Goal: Task Accomplishment & Management: Complete application form

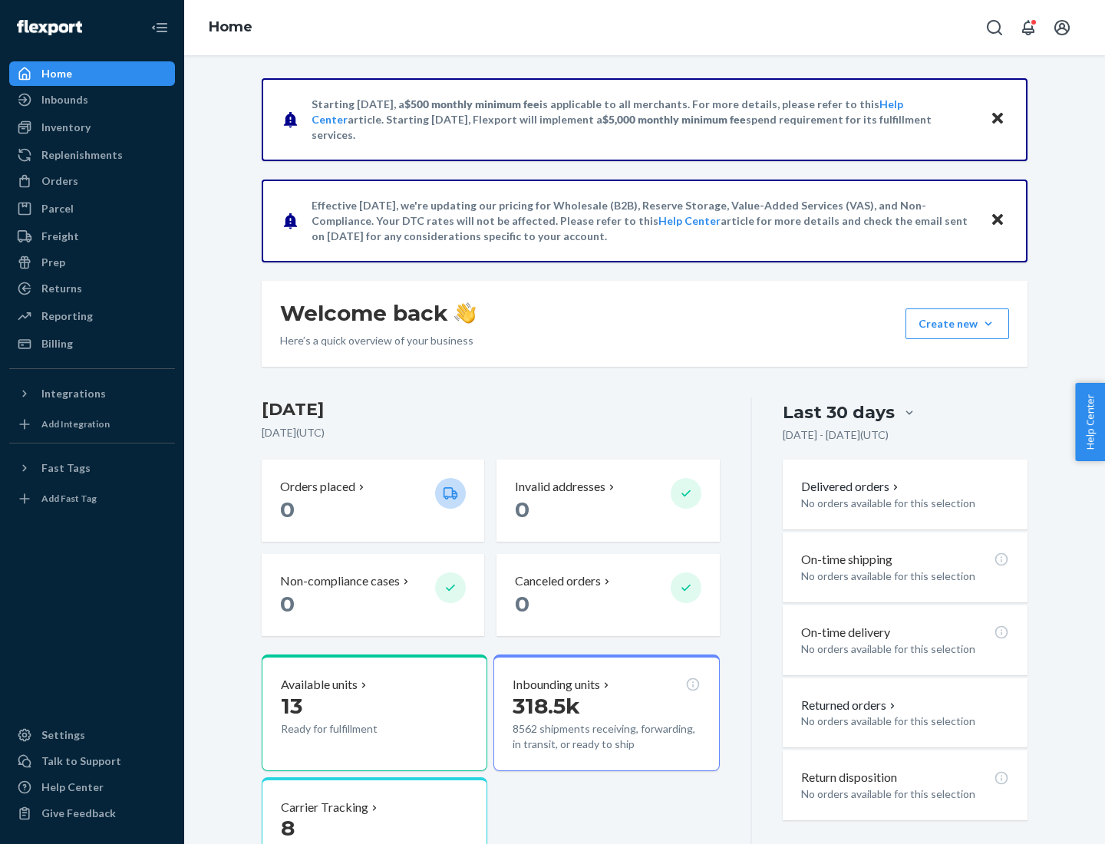
click at [988, 324] on button "Create new Create new inbound Create new order Create new product" at bounding box center [957, 323] width 104 height 31
click at [92, 100] on div "Inbounds" at bounding box center [92, 99] width 163 height 21
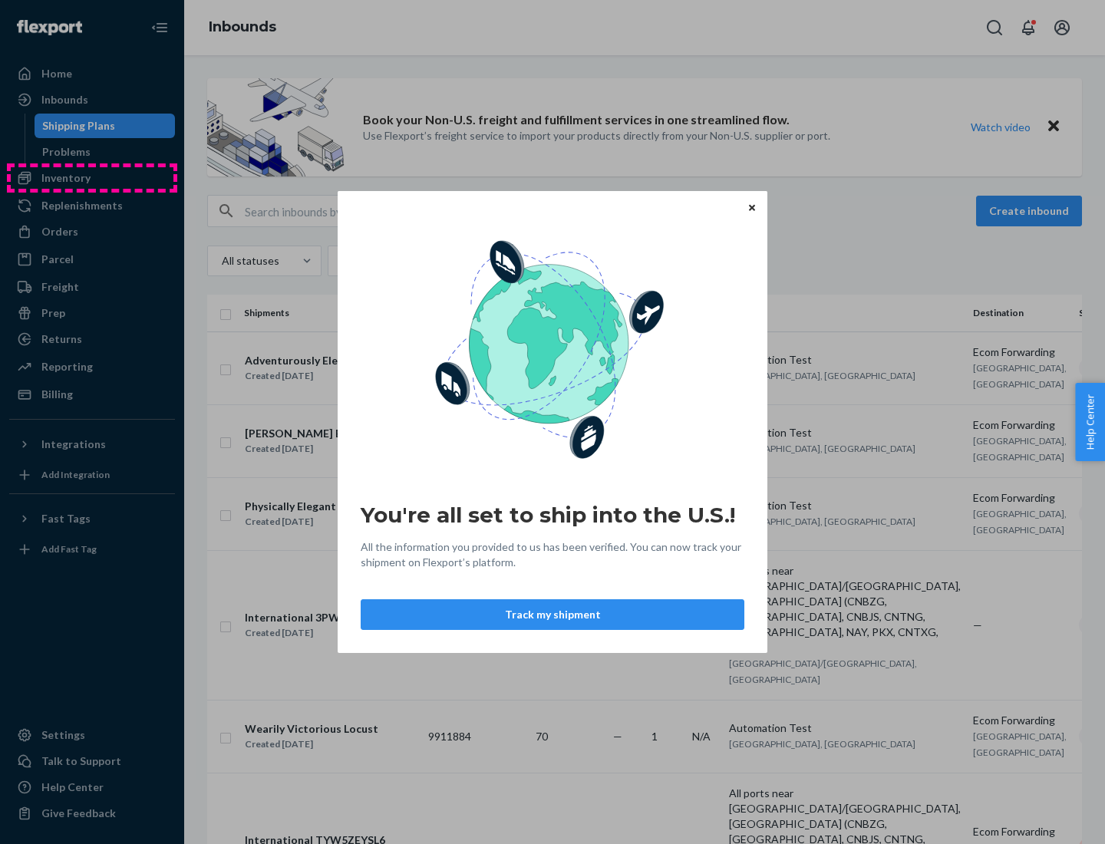
click at [92, 178] on div "You're all set to ship into the U.S.! All the information you provided to us ha…" at bounding box center [552, 422] width 1105 height 844
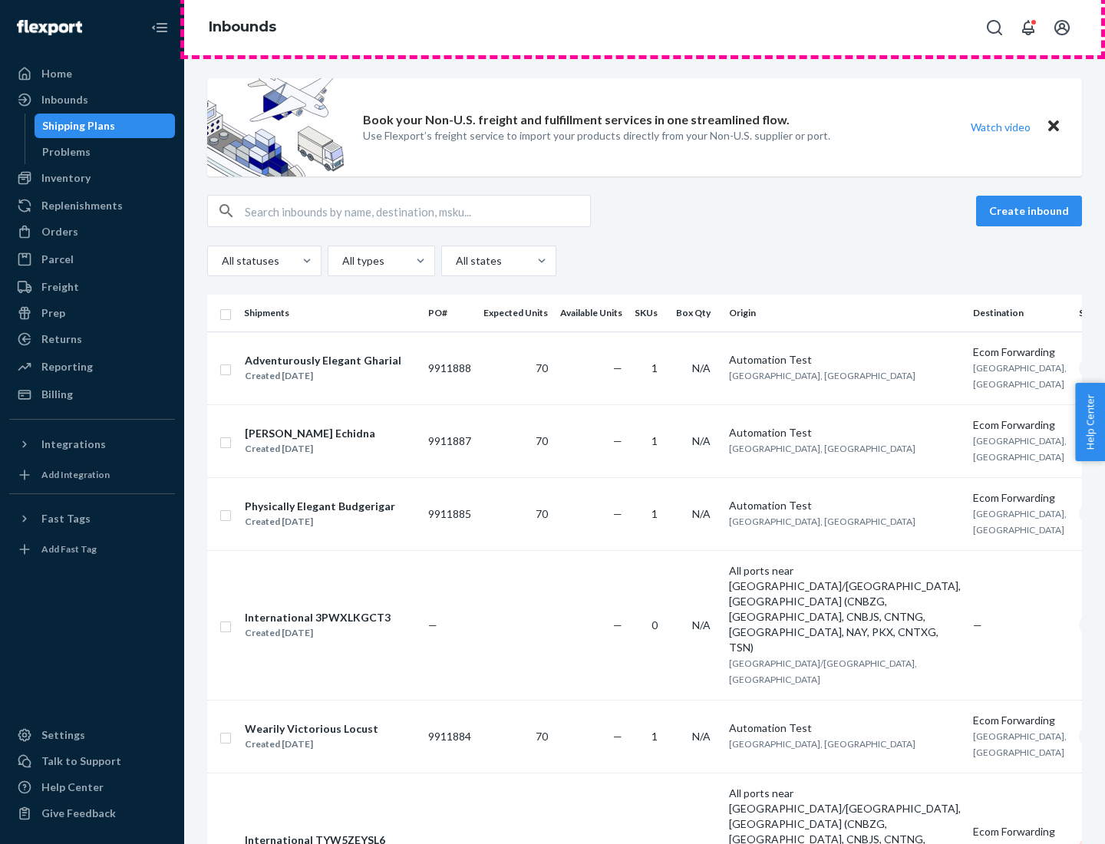
click at [644, 28] on div "Inbounds" at bounding box center [644, 27] width 921 height 55
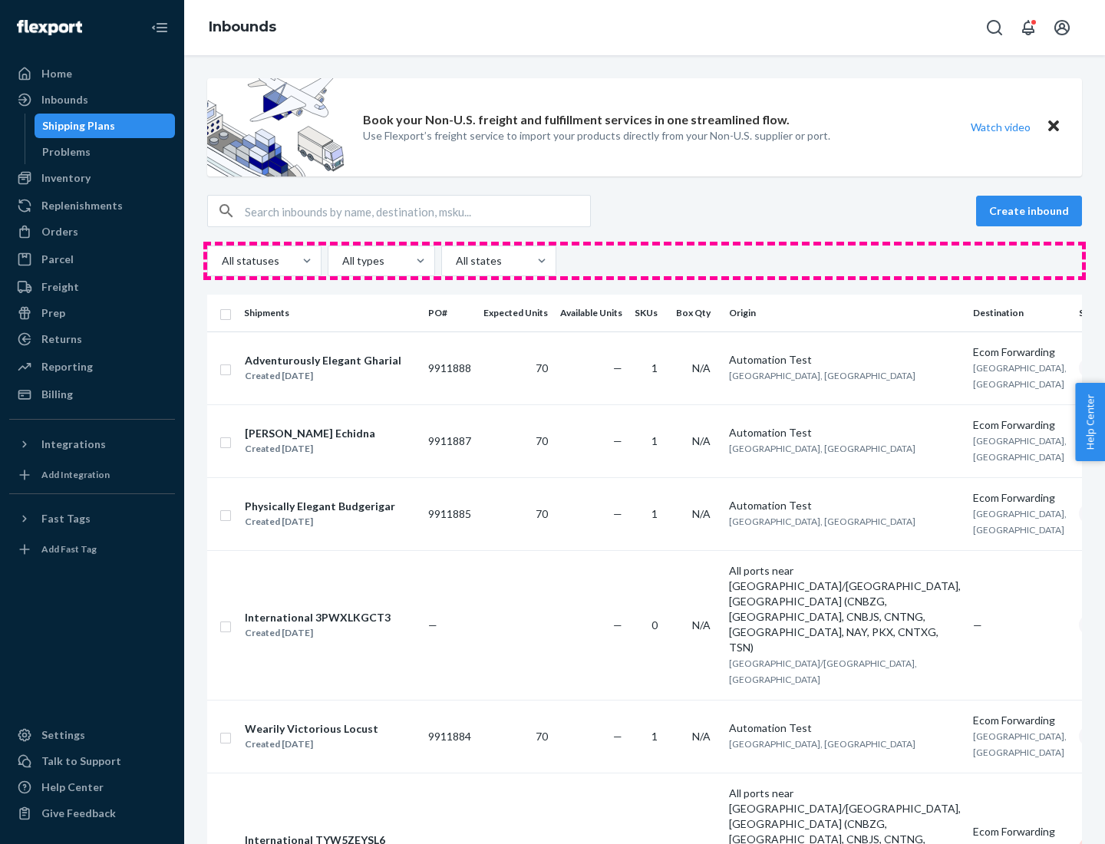
click at [644, 261] on div "All statuses All types All states" at bounding box center [644, 260] width 875 height 31
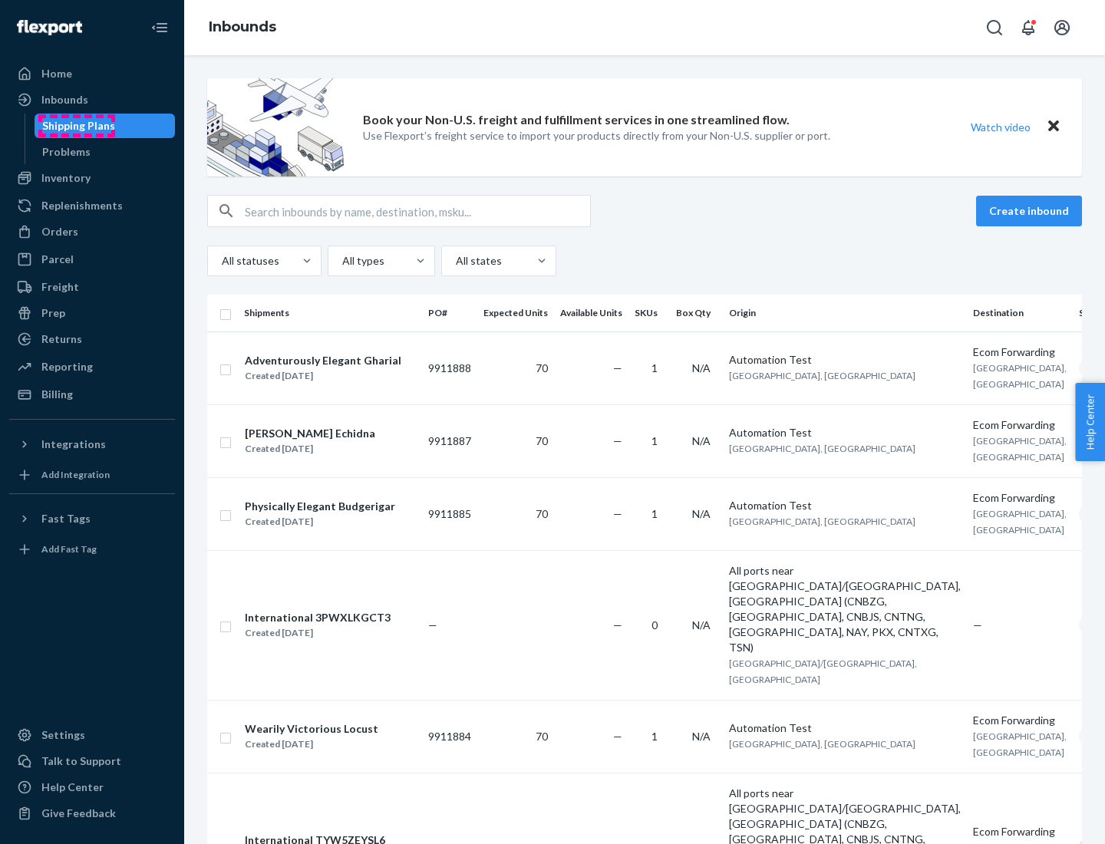
click at [76, 126] on div "Shipping Plans" at bounding box center [78, 125] width 73 height 15
click at [1031, 211] on button "Create inbound" at bounding box center [1029, 211] width 106 height 31
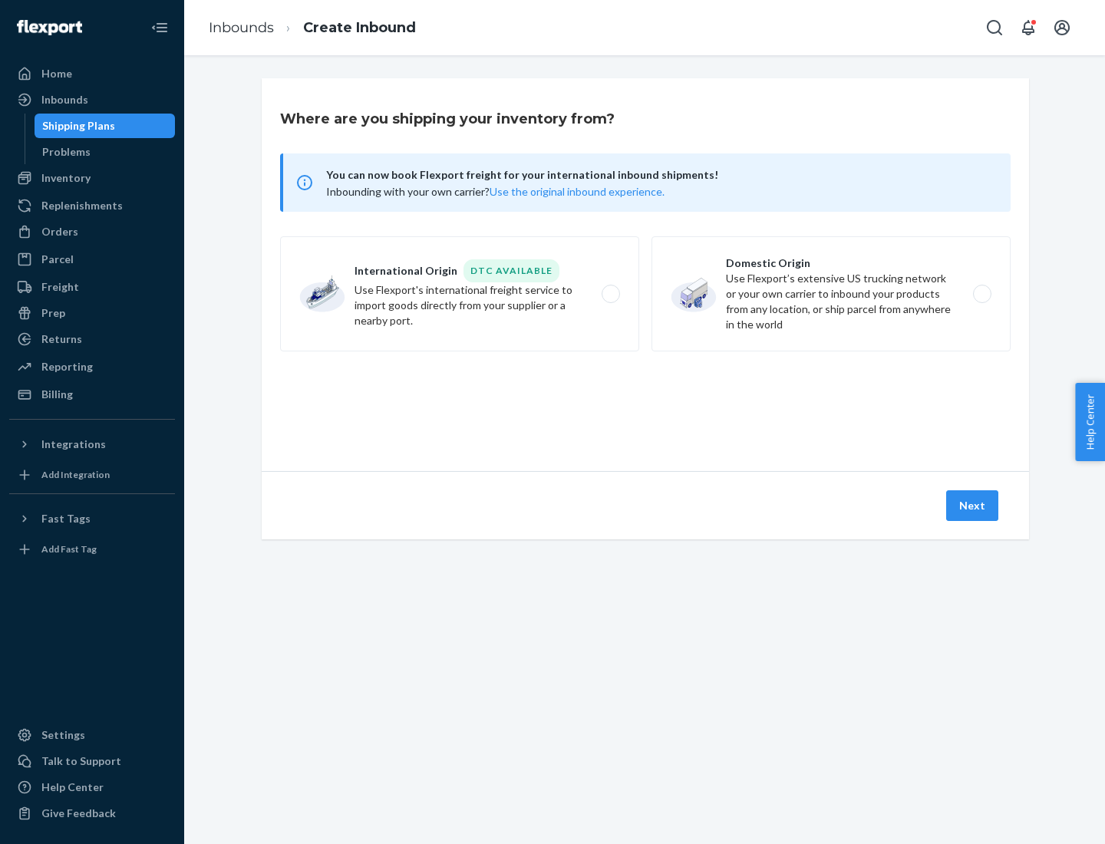
click at [460, 294] on label "International Origin DTC Available Use Flexport's international freight service…" at bounding box center [459, 293] width 359 height 115
click at [610, 294] on input "International Origin DTC Available Use Flexport's international freight service…" at bounding box center [615, 294] width 10 height 10
radio input "true"
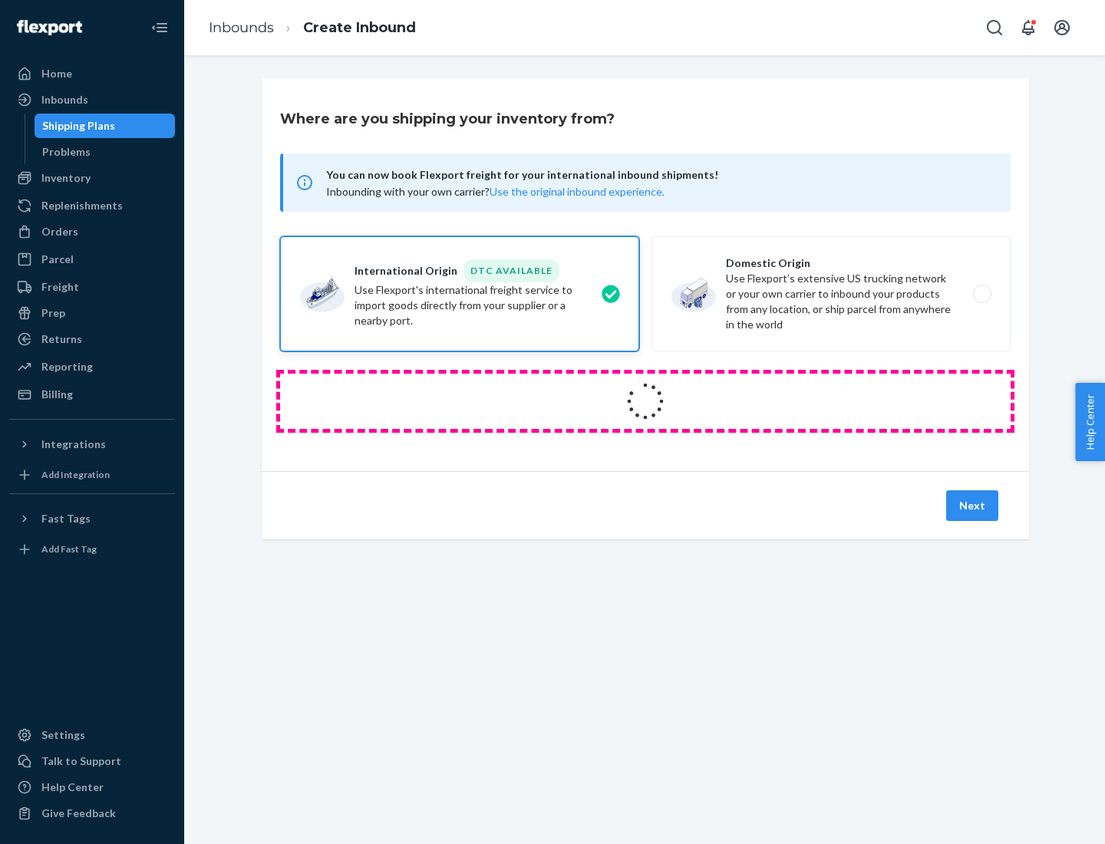
click at [645, 401] on icon at bounding box center [645, 401] width 51 height 51
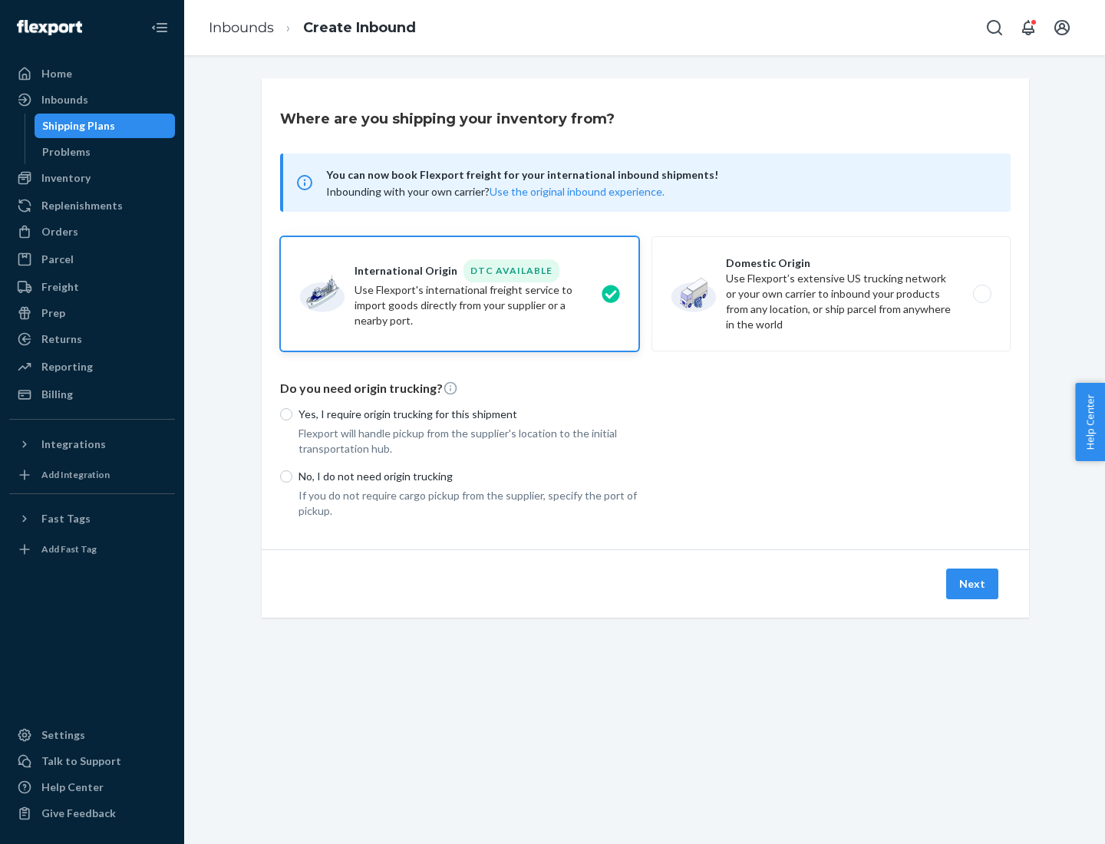
click at [469, 413] on p "Yes, I require origin trucking for this shipment" at bounding box center [468, 414] width 341 height 15
click at [292, 413] on input "Yes, I require origin trucking for this shipment" at bounding box center [286, 414] width 12 height 12
radio input "true"
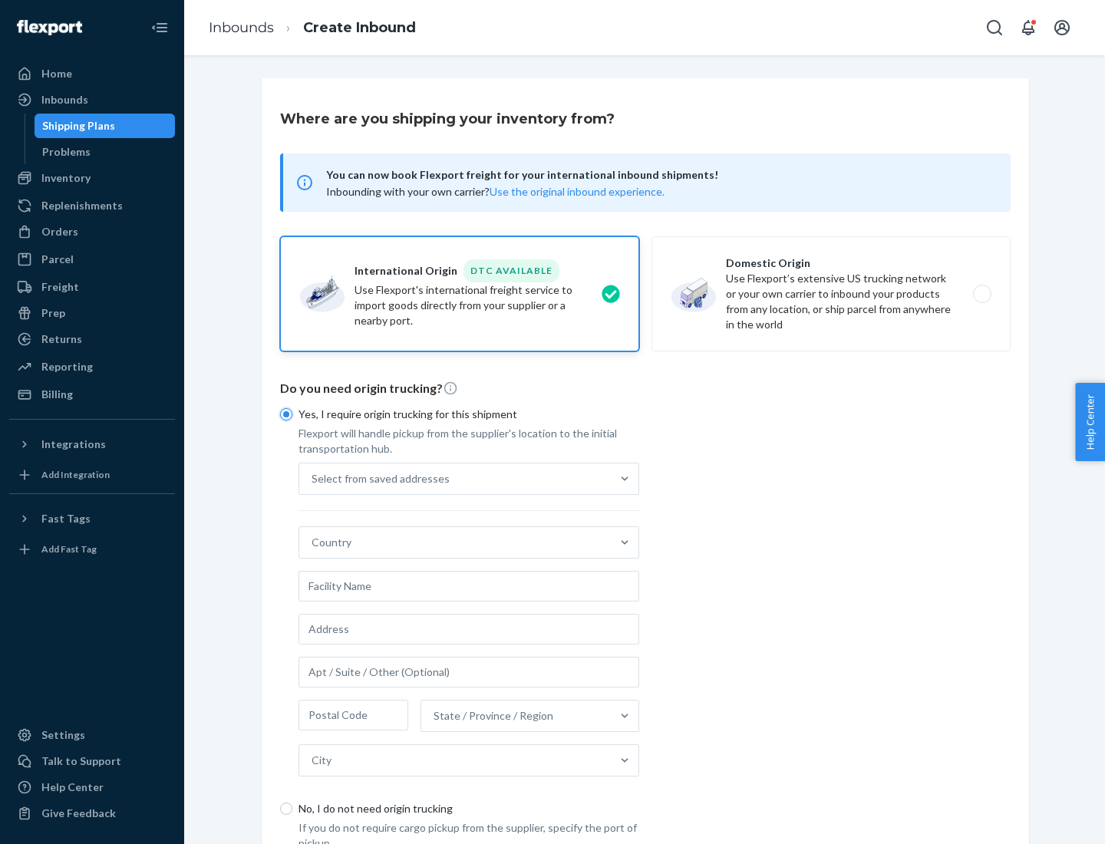
scroll to position [29, 0]
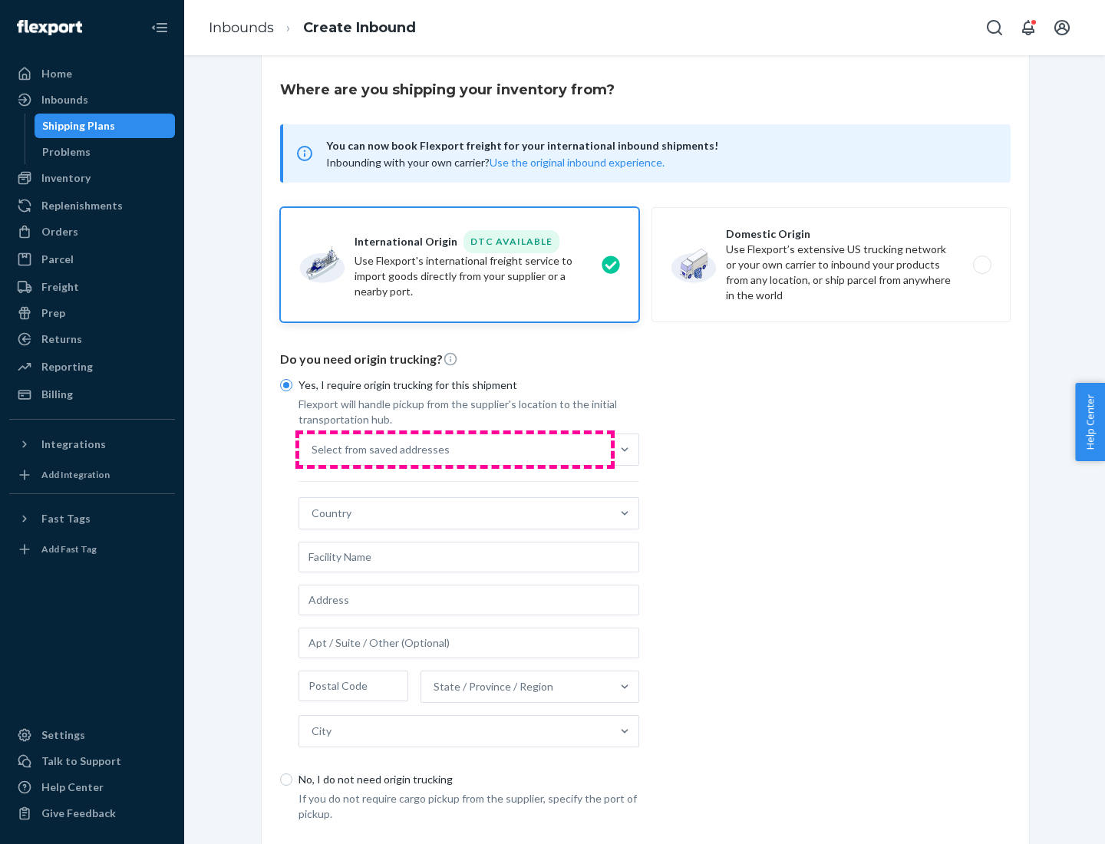
click at [455, 449] on div "Select from saved addresses" at bounding box center [454, 449] width 311 height 31
click at [313, 449] on input "Select from saved addresses" at bounding box center [312, 449] width 2 height 15
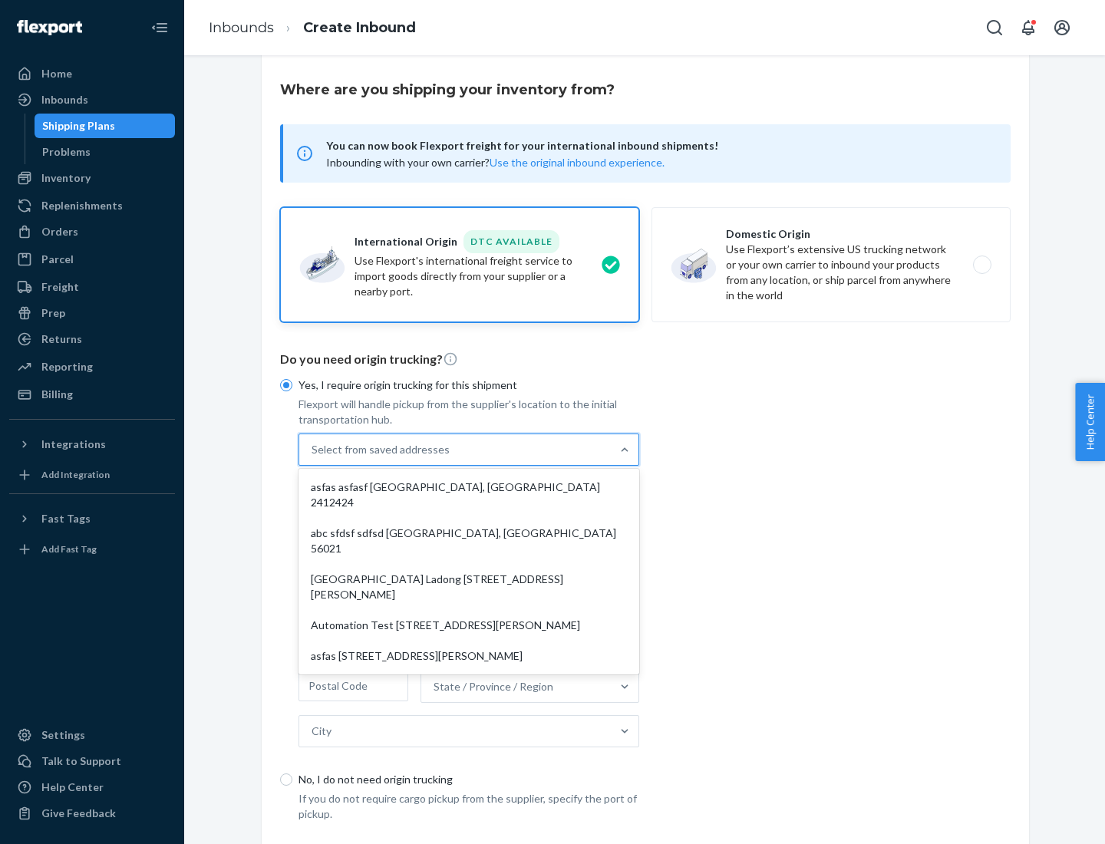
scroll to position [67, 0]
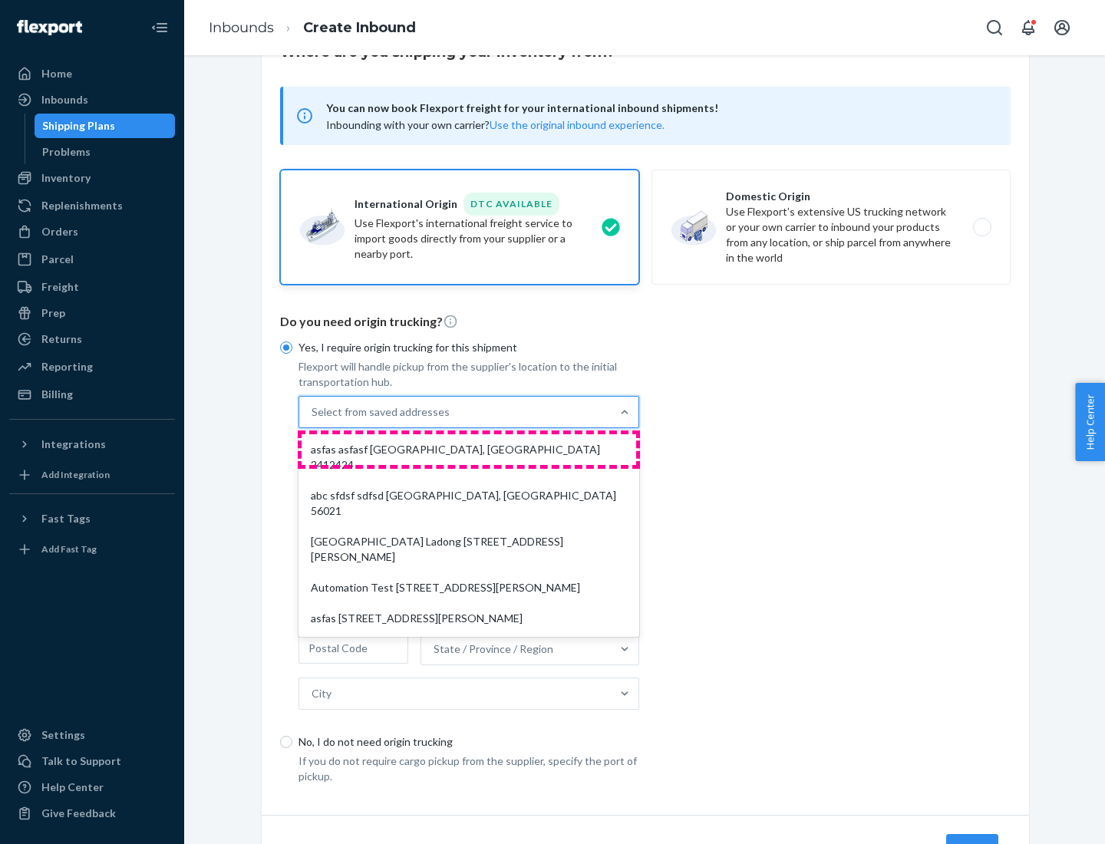
click at [469, 449] on div "asfas asfasf [GEOGRAPHIC_DATA], [GEOGRAPHIC_DATA] 2412424" at bounding box center [468, 457] width 334 height 46
click at [313, 420] on input "option asfas asfasf [GEOGRAPHIC_DATA], [GEOGRAPHIC_DATA] 2412424 focused, 1 of …" at bounding box center [312, 411] width 2 height 15
type input "asfas"
type input "asfasf"
type input "2412424"
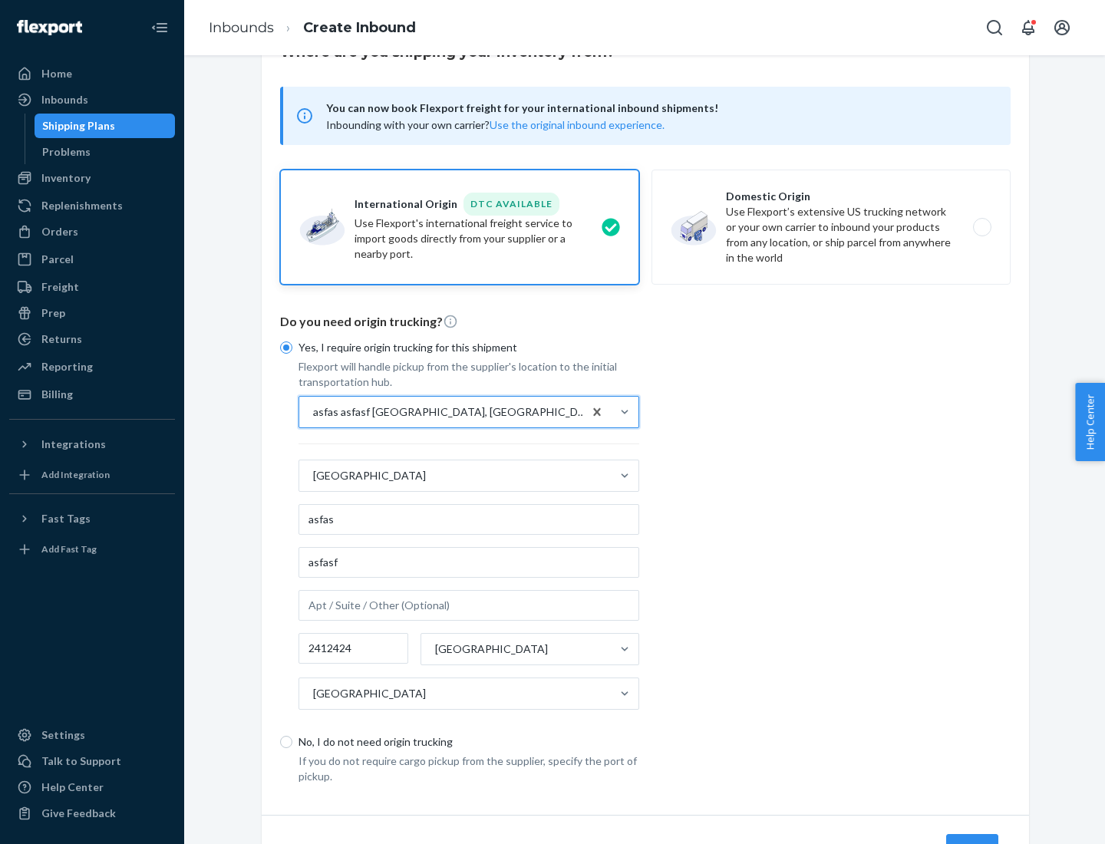
scroll to position [143, 0]
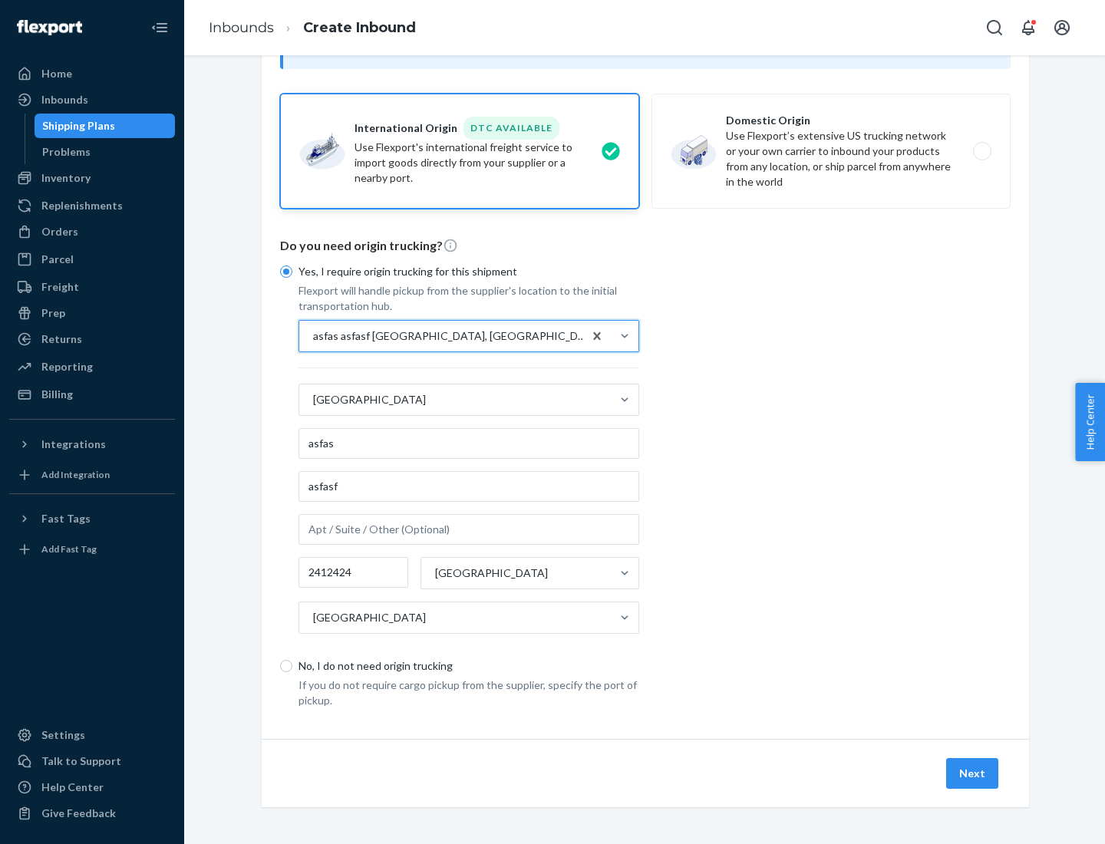
click at [973, 772] on button "Next" at bounding box center [972, 773] width 52 height 31
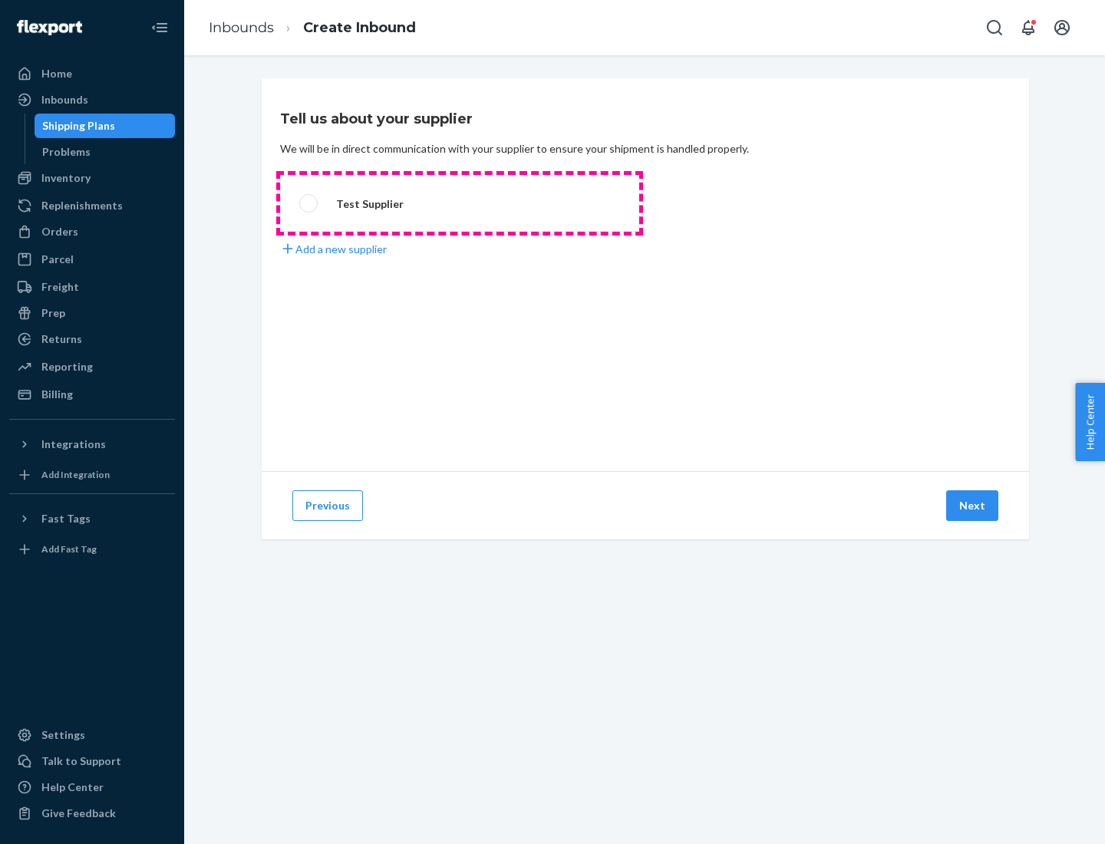
click at [460, 203] on label "Test Supplier" at bounding box center [459, 203] width 359 height 57
click at [309, 203] on input "Test Supplier" at bounding box center [304, 204] width 10 height 10
radio input "true"
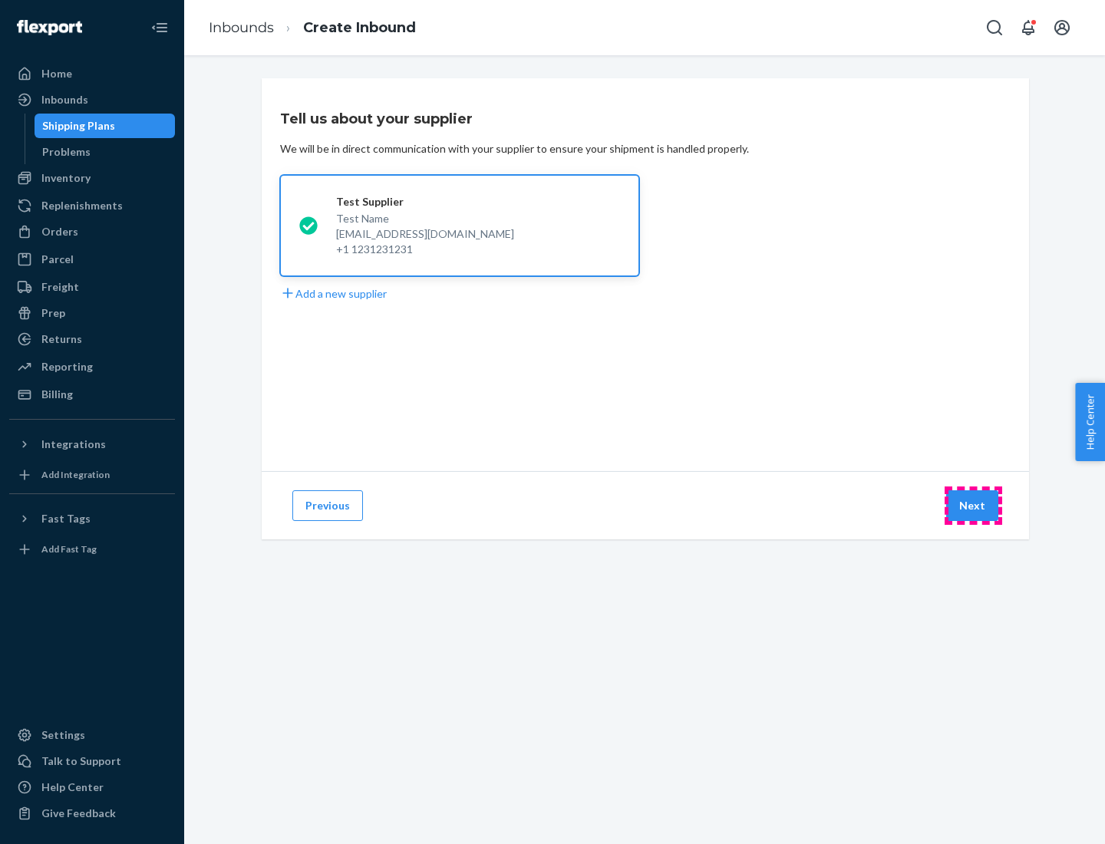
click at [973, 506] on button "Next" at bounding box center [972, 505] width 52 height 31
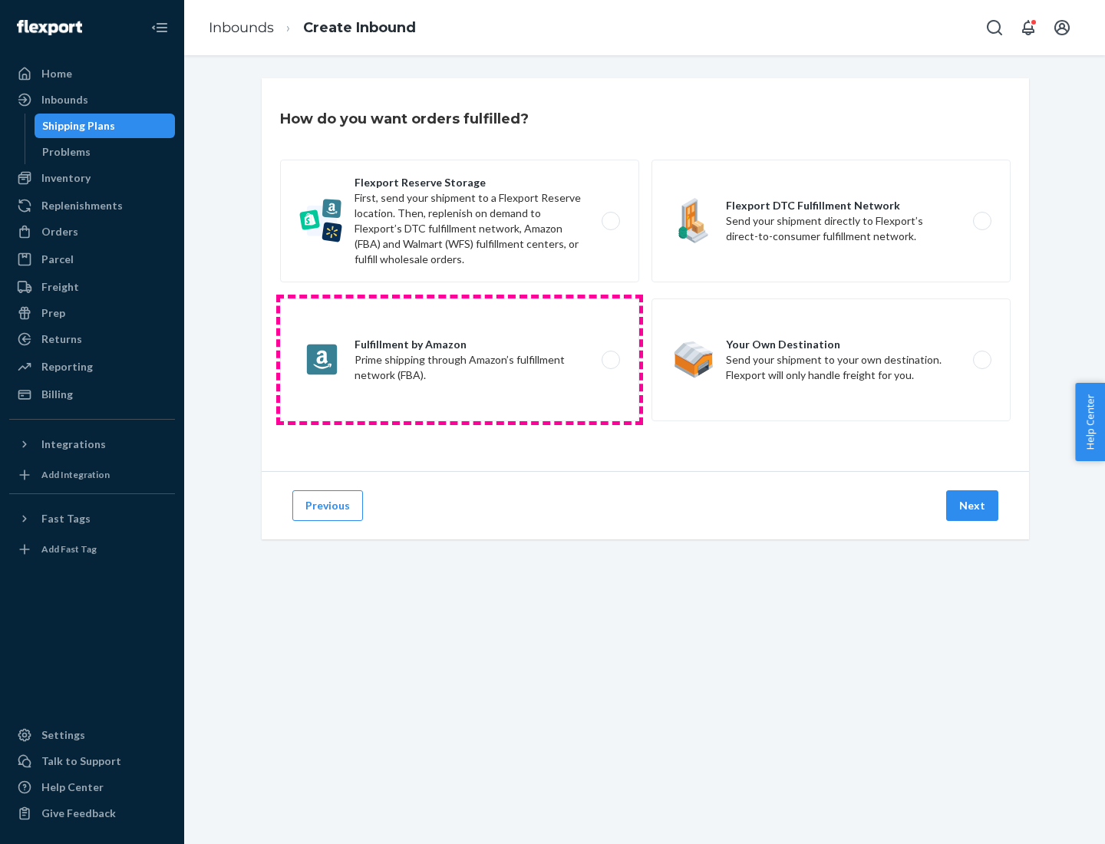
click at [460, 360] on label "Fulfillment by Amazon Prime shipping through Amazon’s fulfillment network (FBA)." at bounding box center [459, 359] width 359 height 123
click at [610, 360] on input "Fulfillment by Amazon Prime shipping through Amazon’s fulfillment network (FBA)." at bounding box center [615, 360] width 10 height 10
radio input "true"
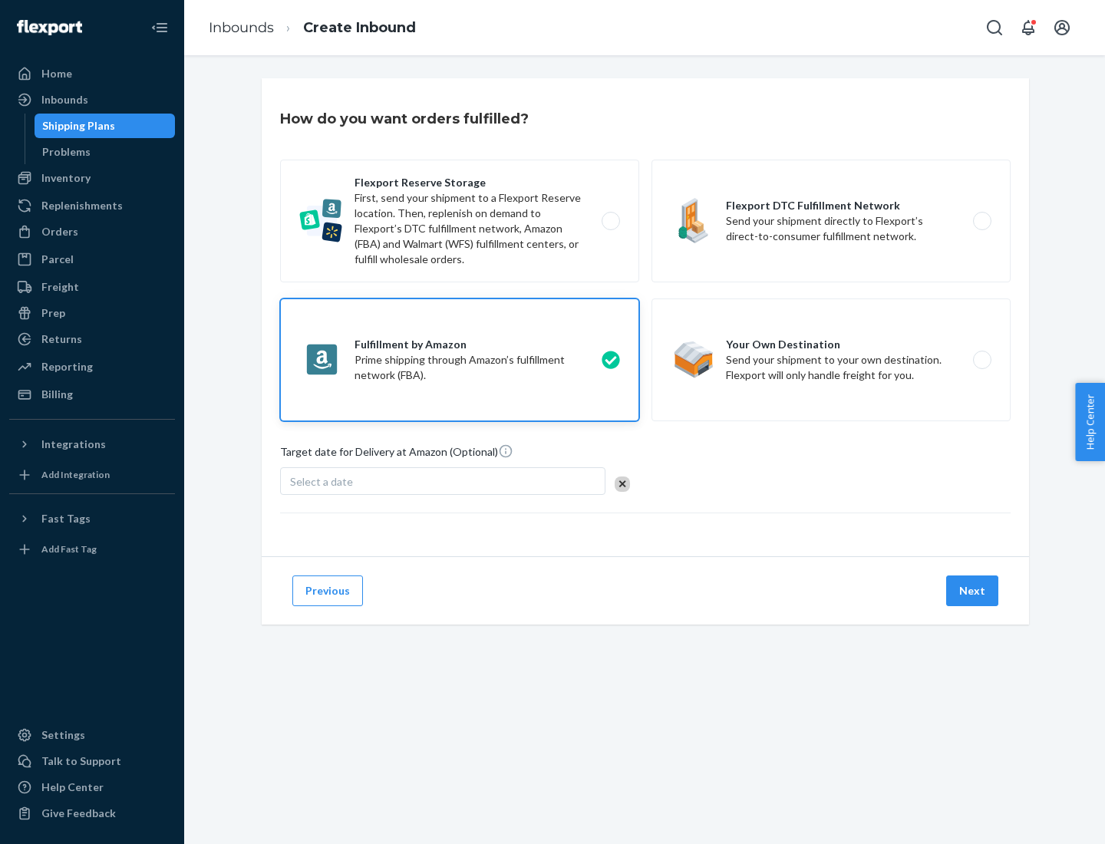
click at [973, 591] on button "Next" at bounding box center [972, 590] width 52 height 31
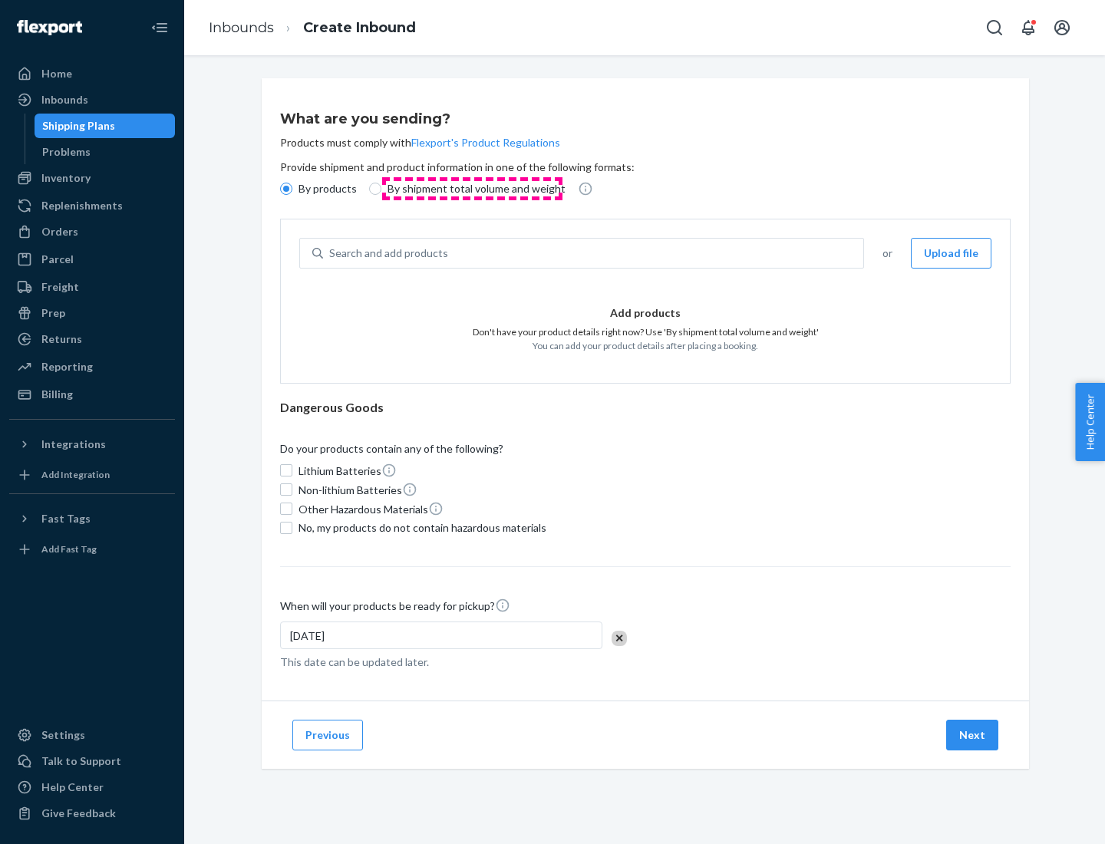
click at [472, 189] on p "By shipment total volume and weight" at bounding box center [476, 188] width 178 height 15
click at [381, 189] on input "By shipment total volume and weight" at bounding box center [375, 189] width 12 height 12
radio input "true"
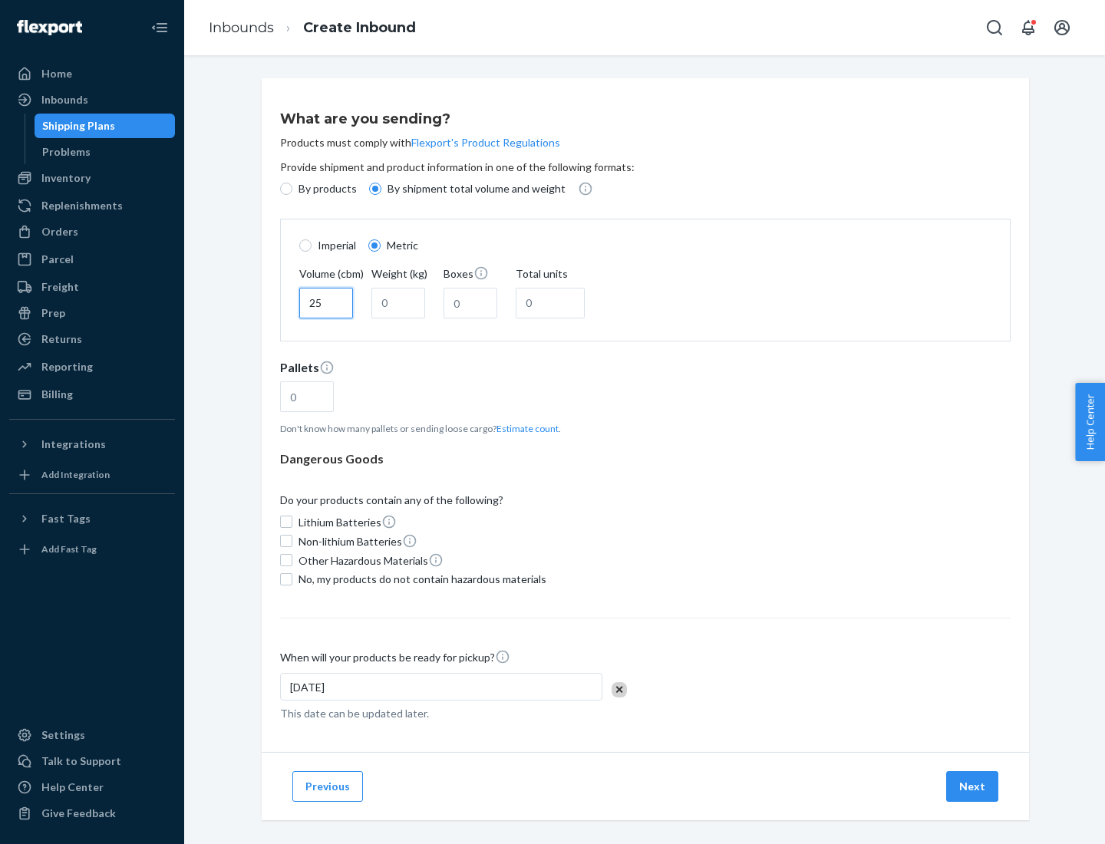
type input "25"
type input "100"
type input "50"
type input "500"
click at [524, 428] on button "Estimate count" at bounding box center [527, 428] width 62 height 13
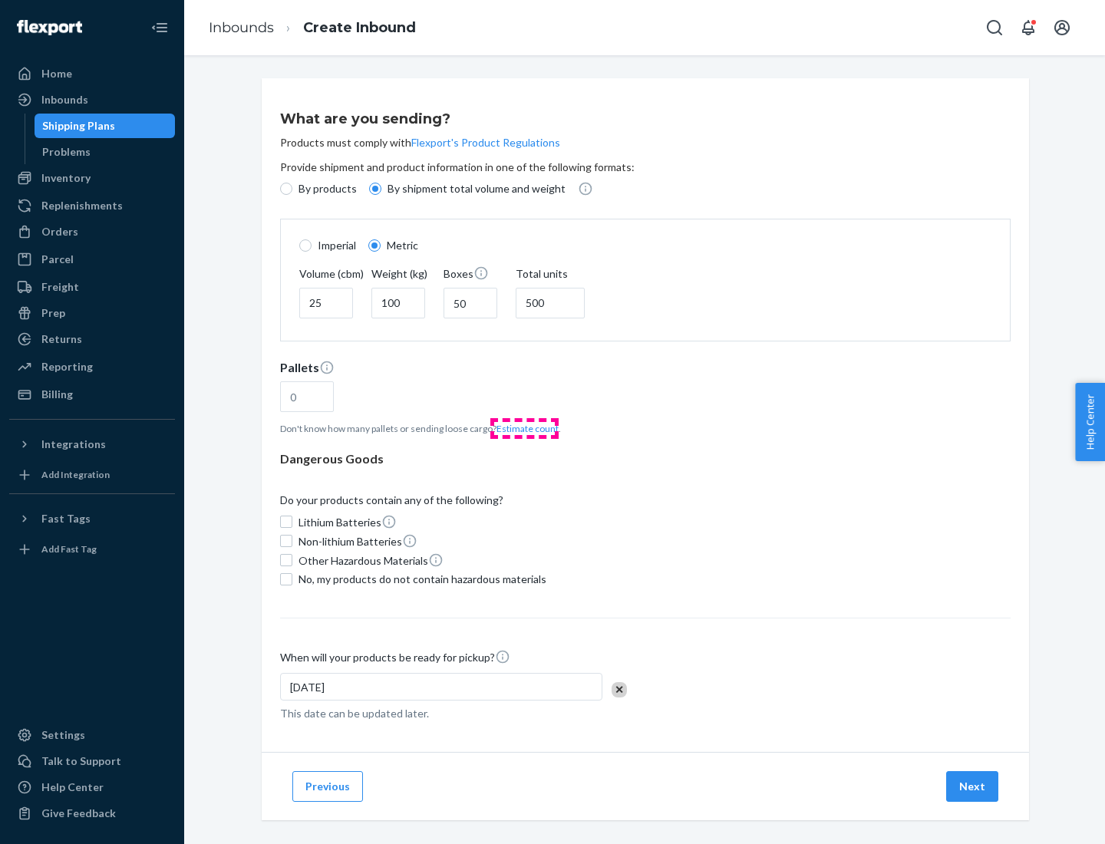
type input "16"
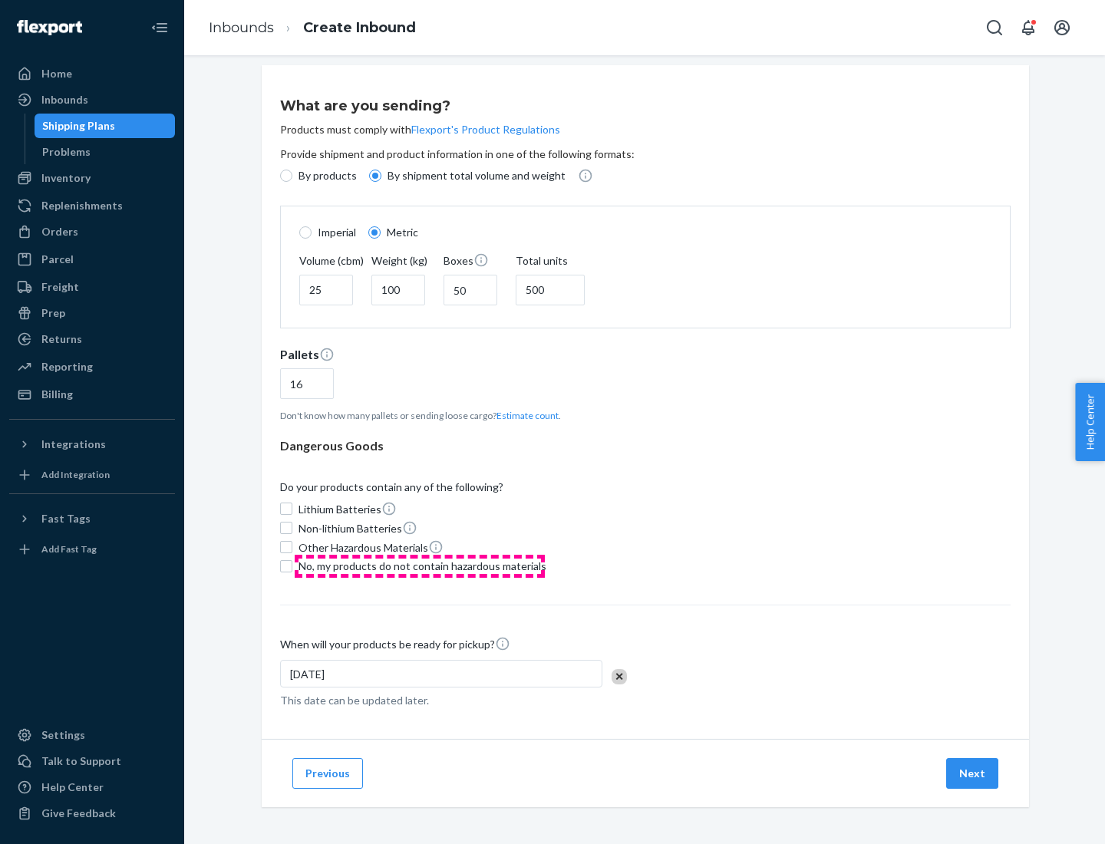
click at [420, 565] on span "No, my products do not contain hazardous materials" at bounding box center [422, 565] width 248 height 15
click at [292, 565] on input "No, my products do not contain hazardous materials" at bounding box center [286, 566] width 12 height 12
checkbox input "true"
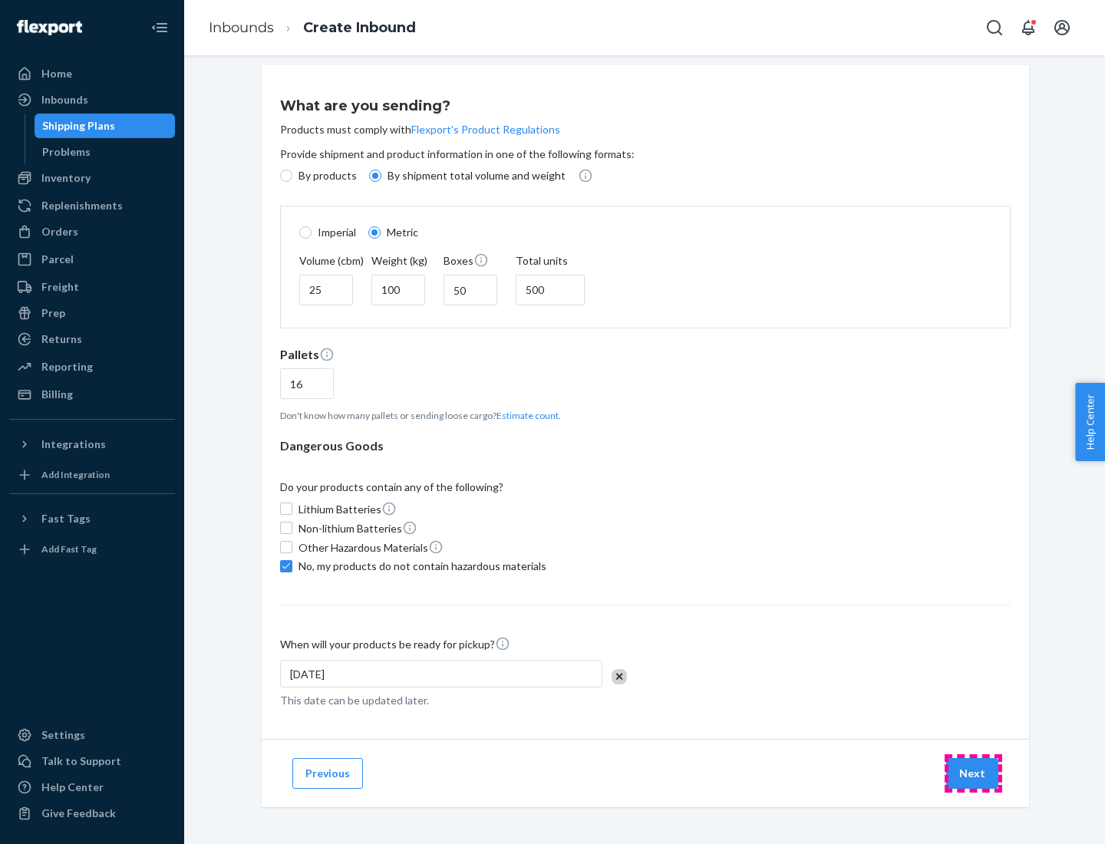
click at [973, 772] on button "Next" at bounding box center [972, 773] width 52 height 31
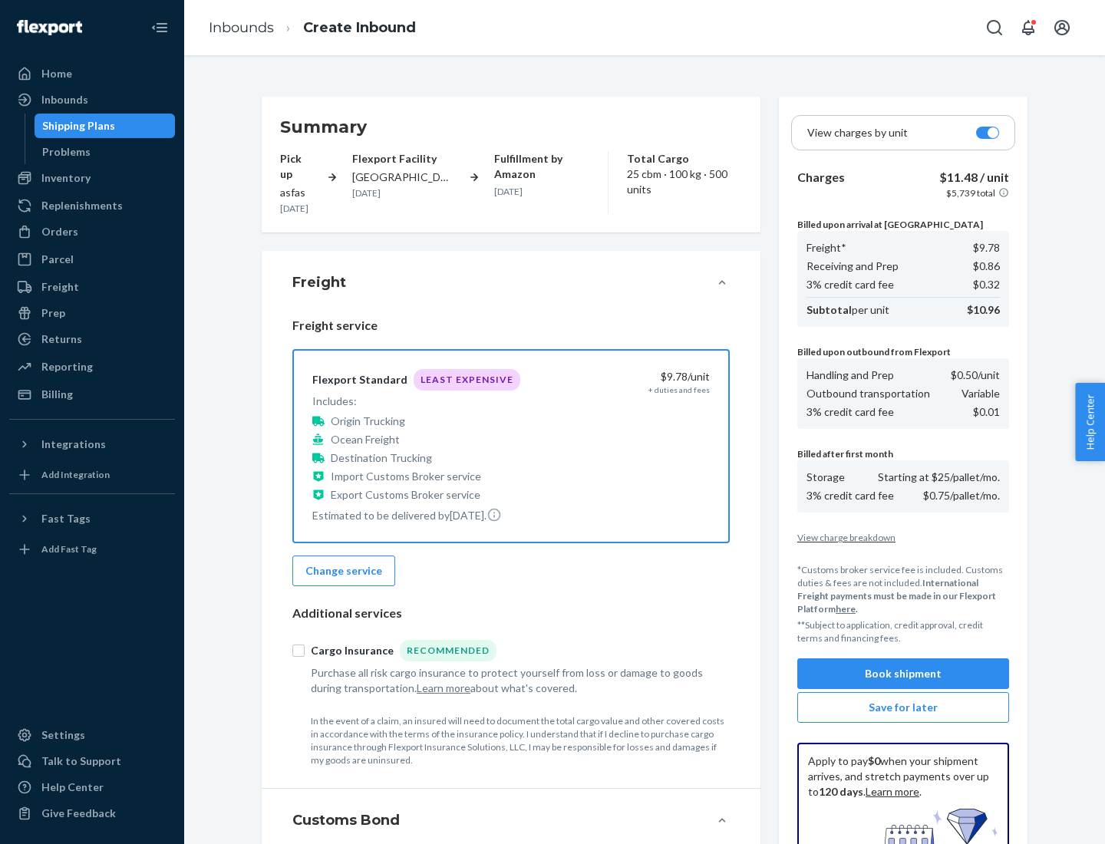
scroll to position [224, 0]
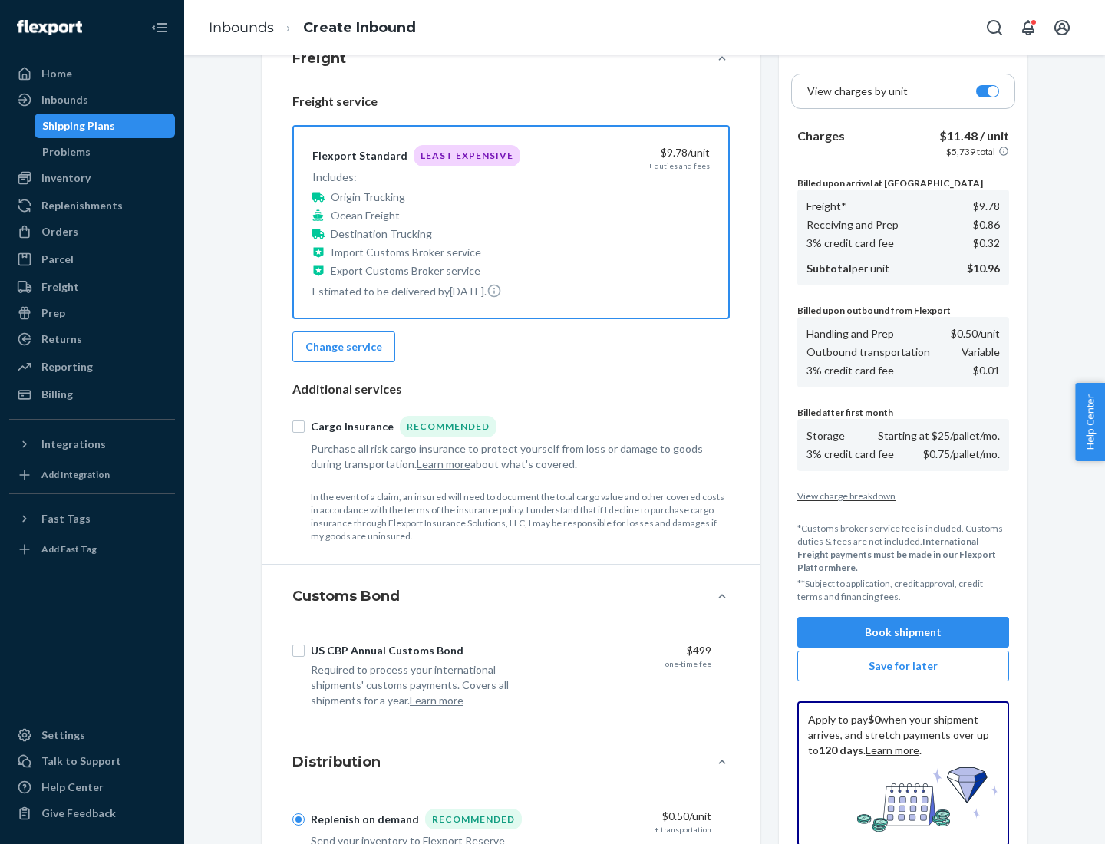
click at [903, 632] on button "Book shipment" at bounding box center [903, 632] width 212 height 31
